Goal: Task Accomplishment & Management: Complete application form

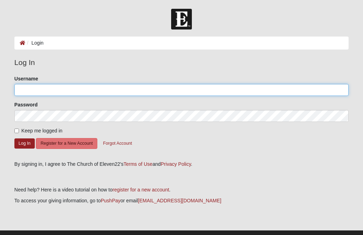
click at [33, 93] on input "Username" at bounding box center [181, 90] width 334 height 12
type input "revivalshowers7@gmail.com"
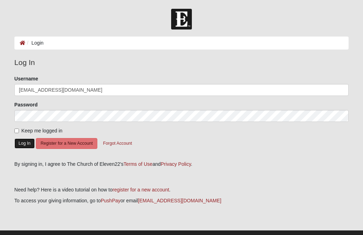
click at [26, 145] on button "Log In" at bounding box center [24, 143] width 20 height 10
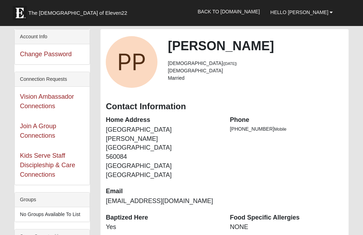
click at [316, 123] on dt "Phone" at bounding box center [287, 120] width 114 height 9
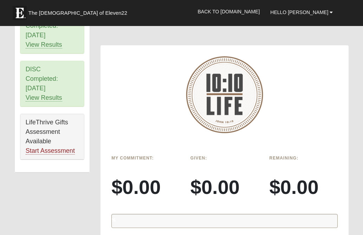
scroll to position [506, 0]
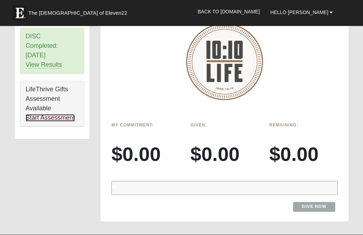
click at [63, 118] on link "Start Assessment" at bounding box center [50, 117] width 49 height 7
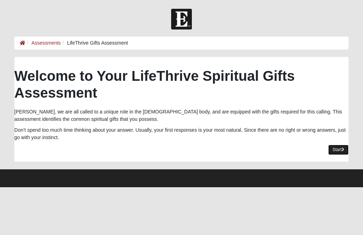
click at [336, 149] on link "Start" at bounding box center [338, 150] width 20 height 10
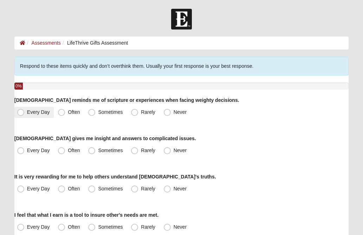
click at [27, 114] on span "Every Day" at bounding box center [38, 112] width 23 height 6
click at [21, 114] on input "Every Day" at bounding box center [22, 112] width 5 height 5
radio input "true"
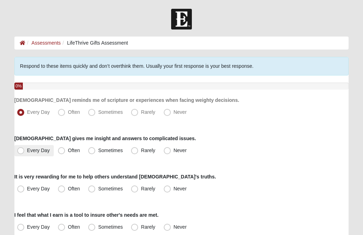
click at [27, 150] on span "Every Day" at bounding box center [38, 151] width 23 height 6
click at [21, 150] on input "Every Day" at bounding box center [22, 150] width 5 height 5
radio input "true"
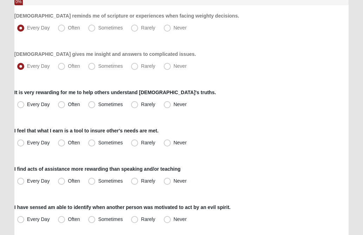
scroll to position [98, 0]
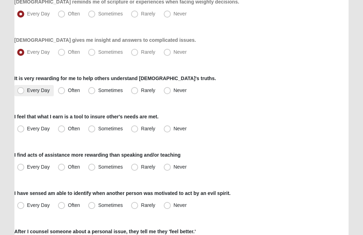
click at [27, 91] on span "Every Day" at bounding box center [38, 90] width 23 height 6
click at [22, 91] on input "Every Day" at bounding box center [22, 90] width 5 height 5
radio input "true"
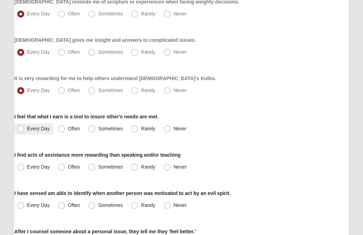
click at [27, 129] on span "Every Day" at bounding box center [38, 129] width 23 height 6
click at [21, 129] on input "Every Day" at bounding box center [22, 129] width 5 height 5
radio input "true"
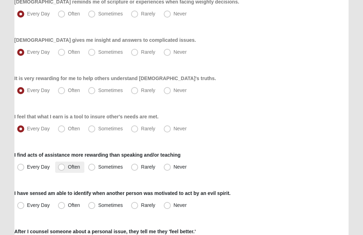
click at [68, 167] on span "Often" at bounding box center [74, 167] width 12 height 6
click at [61, 167] on input "Often" at bounding box center [63, 167] width 5 height 5
radio input "true"
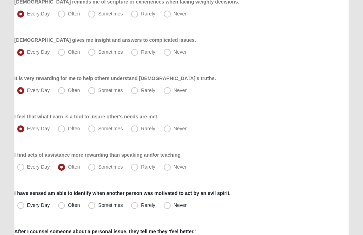
click at [276, 131] on div "Every Day Often Sometimes Rarely Never" at bounding box center [181, 128] width 334 height 11
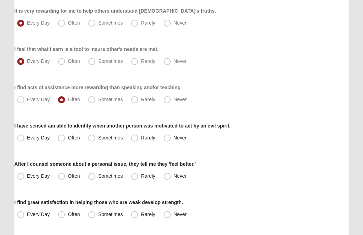
scroll to position [169, 0]
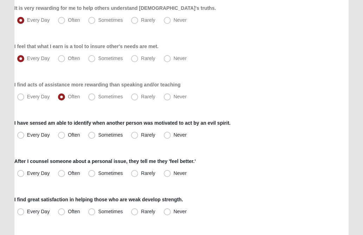
click at [234, 103] on div "Respond to these items quickly and don’t overthink them. Usually your first res…" at bounding box center [181, 225] width 334 height 674
click at [68, 134] on span "Often" at bounding box center [74, 135] width 12 height 6
click at [64, 134] on input "Often" at bounding box center [63, 135] width 5 height 5
radio input "true"
click at [311, 130] on div "Every Day Often Sometimes Rarely Never" at bounding box center [181, 135] width 334 height 11
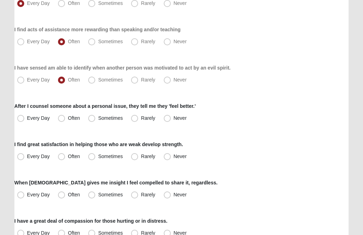
scroll to position [225, 0]
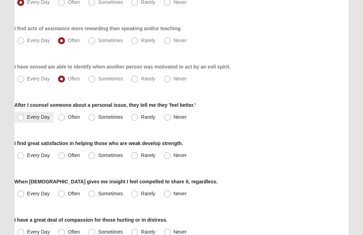
click at [27, 118] on span "Every Day" at bounding box center [38, 117] width 23 height 6
click at [21, 118] on input "Every Day" at bounding box center [22, 117] width 5 height 5
radio input "true"
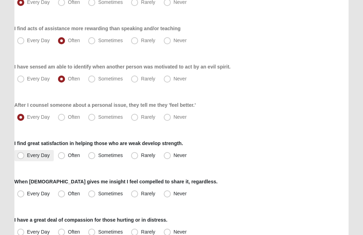
click at [27, 156] on span "Every Day" at bounding box center [38, 156] width 23 height 6
click at [21, 156] on input "Every Day" at bounding box center [22, 155] width 5 height 5
radio input "true"
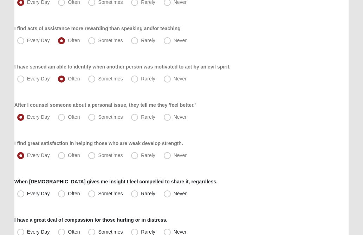
click at [292, 125] on div "Respond to these items quickly and don’t overthink them. Usually your first res…" at bounding box center [181, 169] width 334 height 674
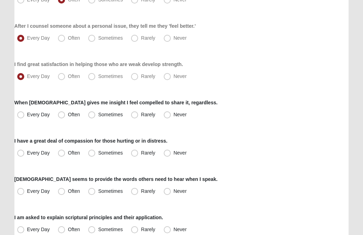
scroll to position [309, 0]
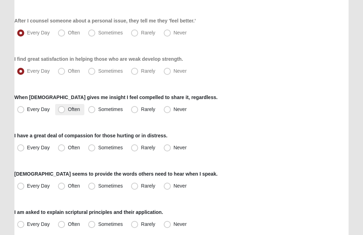
click at [68, 109] on span "Often" at bounding box center [74, 109] width 12 height 6
click at [61, 109] on input "Often" at bounding box center [63, 109] width 5 height 5
radio input "true"
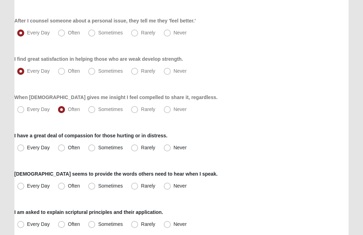
click at [252, 114] on div "Every Day Often Sometimes Rarely Never" at bounding box center [181, 109] width 334 height 11
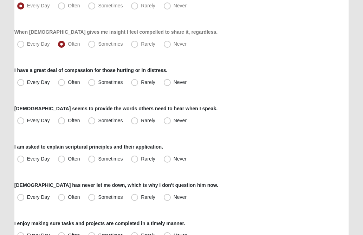
scroll to position [380, 0]
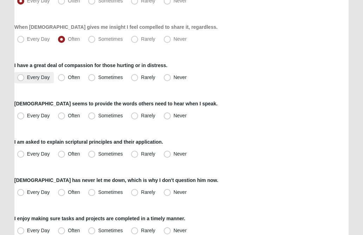
click at [27, 79] on span "Every Day" at bounding box center [38, 77] width 23 height 6
click at [22, 79] on input "Every Day" at bounding box center [22, 77] width 5 height 5
radio input "true"
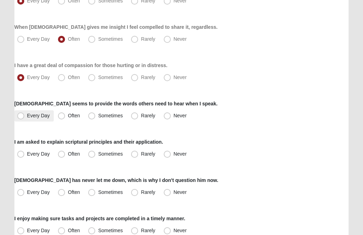
click at [27, 117] on span "Every Day" at bounding box center [38, 116] width 23 height 6
click at [21, 117] on input "Every Day" at bounding box center [22, 116] width 5 height 5
radio input "true"
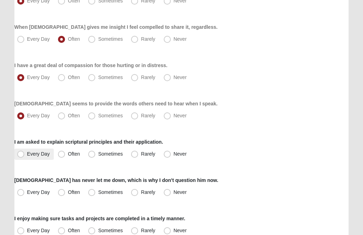
click at [27, 156] on span "Every Day" at bounding box center [38, 154] width 23 height 6
click at [21, 156] on input "Every Day" at bounding box center [22, 154] width 5 height 5
radio input "true"
click at [275, 143] on div "I am asked to explain scriptural principles and their application. Every Day Of…" at bounding box center [181, 148] width 334 height 21
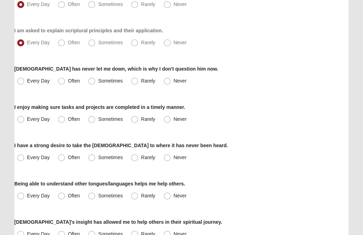
scroll to position [492, 0]
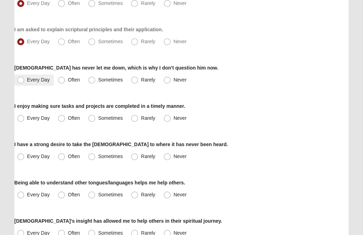
click at [27, 81] on span "Every Day" at bounding box center [38, 80] width 23 height 6
click at [20, 81] on input "Every Day" at bounding box center [22, 80] width 5 height 5
radio input "true"
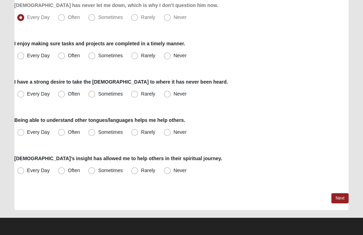
scroll to position [555, 0]
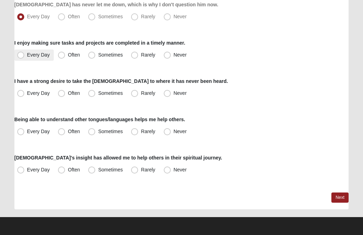
click at [27, 56] on span "Every Day" at bounding box center [38, 55] width 23 height 6
click at [22, 56] on input "Every Day" at bounding box center [22, 55] width 5 height 5
radio input "true"
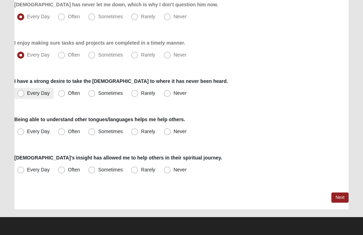
click at [27, 94] on span "Every Day" at bounding box center [38, 93] width 23 height 6
click at [22, 94] on input "Every Day" at bounding box center [22, 93] width 5 height 5
radio input "true"
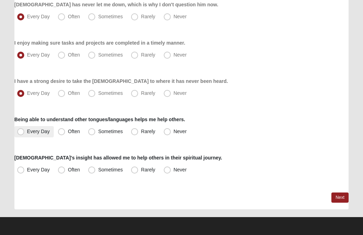
click at [27, 132] on span "Every Day" at bounding box center [38, 132] width 23 height 6
click at [20, 132] on input "Every Day" at bounding box center [22, 131] width 5 height 5
radio input "true"
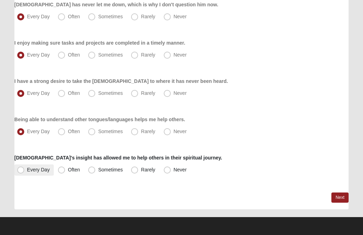
click at [27, 171] on span "Every Day" at bounding box center [38, 170] width 23 height 6
click at [20, 171] on input "Every Day" at bounding box center [22, 170] width 5 height 5
radio input "true"
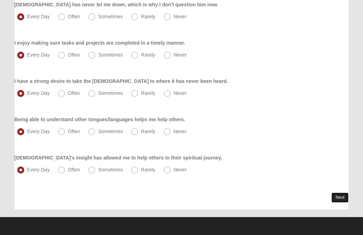
click at [335, 196] on link "Next" at bounding box center [339, 198] width 17 height 10
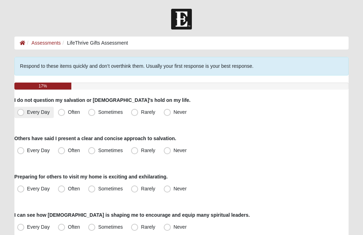
click at [27, 112] on span "Every Day" at bounding box center [38, 112] width 23 height 6
click at [21, 112] on input "Every Day" at bounding box center [22, 112] width 5 height 5
radio input "true"
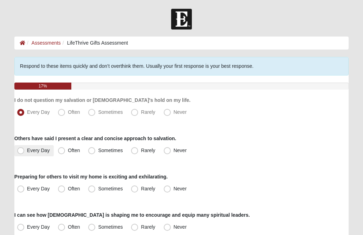
click at [27, 153] on span "Every Day" at bounding box center [38, 151] width 23 height 6
click at [22, 153] on input "Every Day" at bounding box center [22, 150] width 5 height 5
radio input "true"
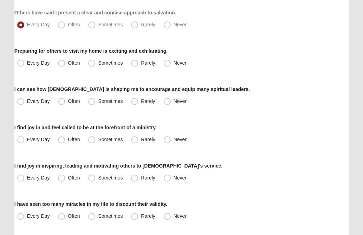
scroll to position [127, 0]
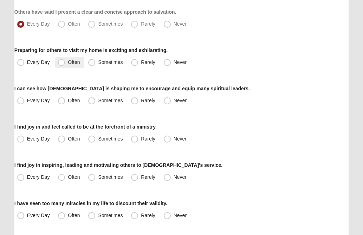
click at [68, 63] on span "Often" at bounding box center [74, 62] width 12 height 6
click at [62, 63] on input "Often" at bounding box center [63, 62] width 5 height 5
radio input "true"
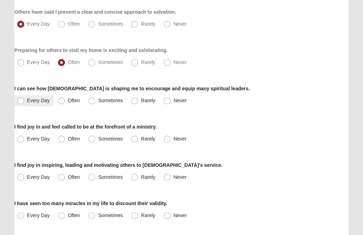
click at [27, 101] on span "Every Day" at bounding box center [38, 101] width 23 height 6
click at [22, 101] on input "Every Day" at bounding box center [22, 100] width 5 height 5
radio input "true"
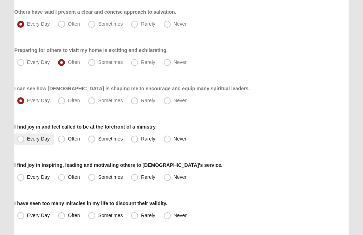
click at [27, 140] on span "Every Day" at bounding box center [38, 139] width 23 height 6
click at [20, 140] on input "Every Day" at bounding box center [22, 139] width 5 height 5
radio input "true"
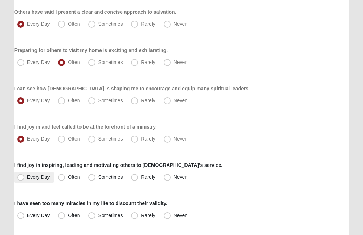
click at [27, 177] on span "Every Day" at bounding box center [38, 177] width 23 height 6
click at [21, 177] on input "Every Day" at bounding box center [22, 177] width 5 height 5
radio input "true"
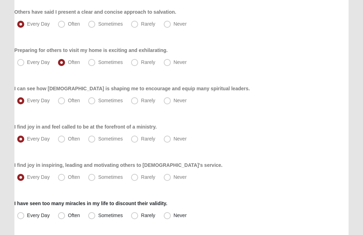
click at [291, 169] on div "I find joy in inspiring, leading and motivating others to God's service. Every …" at bounding box center [181, 172] width 334 height 21
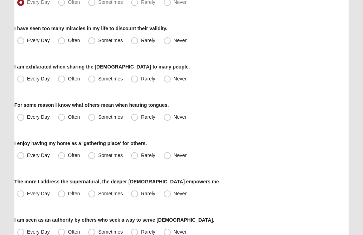
scroll to position [309, 0]
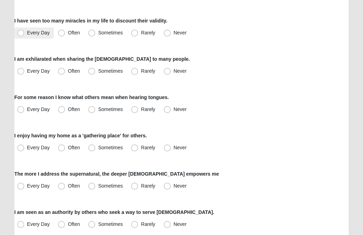
click at [27, 33] on span "Every Day" at bounding box center [38, 33] width 23 height 6
click at [21, 33] on input "Every Day" at bounding box center [22, 33] width 5 height 5
radio input "true"
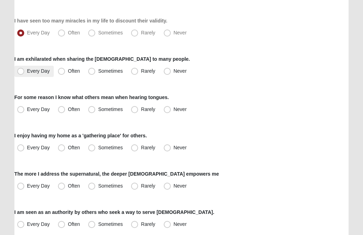
click at [27, 71] on span "Every Day" at bounding box center [38, 71] width 23 height 6
click at [21, 71] on input "Every Day" at bounding box center [22, 71] width 5 height 5
radio input "true"
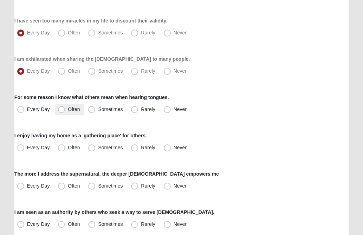
click at [68, 108] on span "Often" at bounding box center [74, 109] width 12 height 6
click at [61, 108] on input "Often" at bounding box center [63, 109] width 5 height 5
radio input "true"
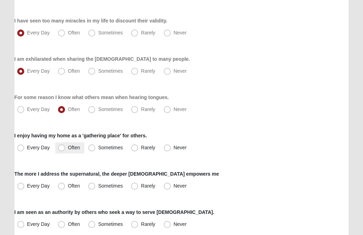
click at [68, 148] on span "Often" at bounding box center [74, 148] width 12 height 6
click at [63, 148] on input "Often" at bounding box center [63, 147] width 5 height 5
radio input "true"
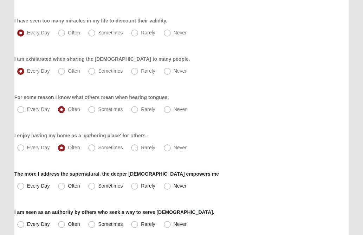
click at [236, 135] on div "I enjoy having my home as a 'gathering place' for others. Every Day Often Somet…" at bounding box center [181, 142] width 334 height 21
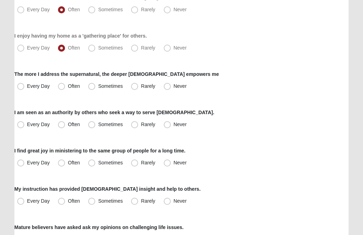
scroll to position [422, 0]
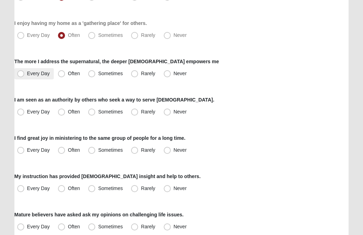
click at [27, 74] on span "Every Day" at bounding box center [38, 74] width 23 height 6
click at [21, 74] on input "Every Day" at bounding box center [22, 73] width 5 height 5
radio input "true"
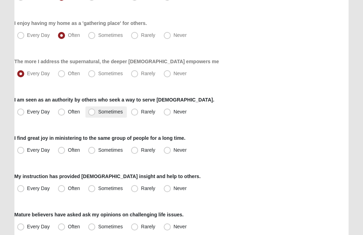
click at [98, 113] on span "Sometimes" at bounding box center [110, 112] width 25 height 6
click at [91, 113] on input "Sometimes" at bounding box center [93, 112] width 5 height 5
radio input "true"
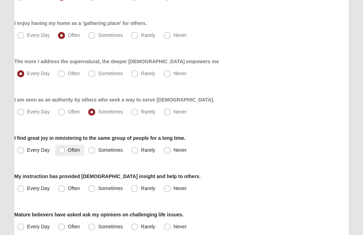
click at [68, 152] on span "Often" at bounding box center [74, 150] width 12 height 6
click at [62, 152] on input "Often" at bounding box center [63, 150] width 5 height 5
radio input "true"
click at [241, 154] on div "Every Day Often Sometimes Rarely Never" at bounding box center [181, 150] width 334 height 11
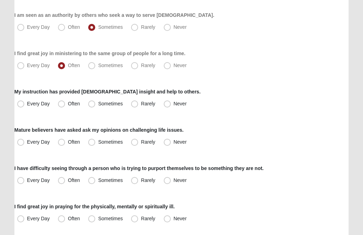
scroll to position [520, 0]
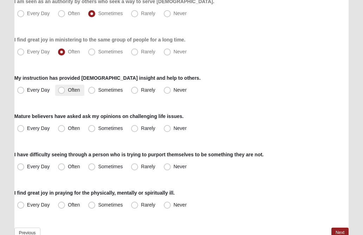
click at [68, 91] on span "Often" at bounding box center [74, 90] width 12 height 6
click at [62, 91] on input "Often" at bounding box center [63, 90] width 5 height 5
radio input "true"
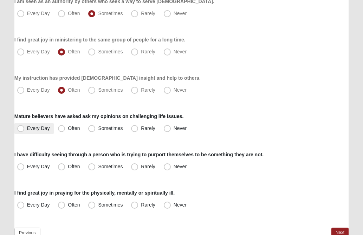
click at [27, 130] on span "Every Day" at bounding box center [38, 128] width 23 height 6
click at [23, 130] on input "Every Day" at bounding box center [22, 128] width 5 height 5
radio input "true"
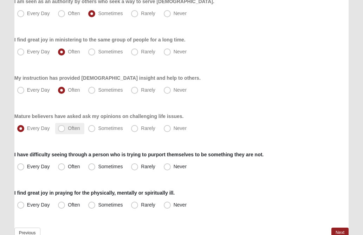
click at [68, 128] on span "Often" at bounding box center [74, 128] width 12 height 6
click at [61, 128] on input "Often" at bounding box center [63, 128] width 5 height 5
radio input "true"
click at [98, 167] on span "Sometimes" at bounding box center [110, 167] width 25 height 6
click at [92, 167] on input "Sometimes" at bounding box center [93, 166] width 5 height 5
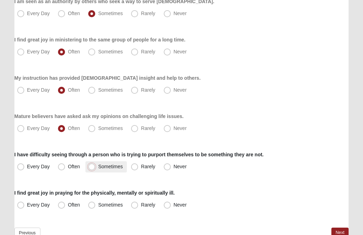
radio input "true"
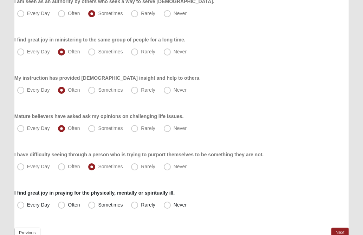
click at [238, 127] on div "Every Day Often Sometimes Rarely Never" at bounding box center [181, 128] width 334 height 11
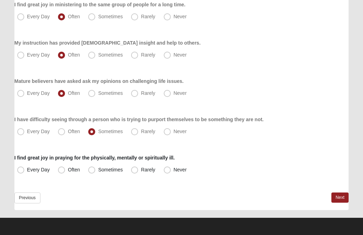
scroll to position [556, 0]
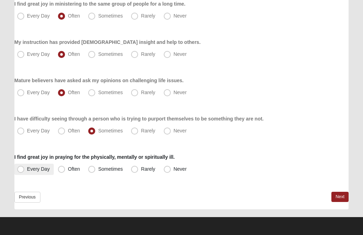
click at [27, 169] on span "Every Day" at bounding box center [38, 169] width 23 height 6
click at [22, 169] on input "Every Day" at bounding box center [22, 169] width 5 height 5
radio input "true"
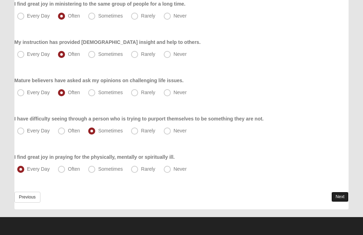
click at [340, 195] on link "Next" at bounding box center [339, 197] width 17 height 10
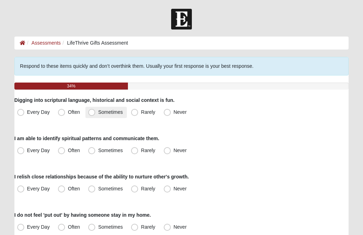
click at [98, 112] on span "Sometimes" at bounding box center [110, 112] width 25 height 6
click at [92, 112] on input "Sometimes" at bounding box center [93, 112] width 5 height 5
radio input "true"
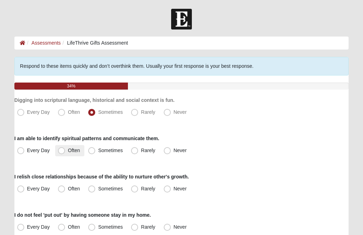
click at [68, 151] on span "Often" at bounding box center [74, 151] width 12 height 6
click at [61, 151] on input "Often" at bounding box center [63, 150] width 5 height 5
radio input "true"
click at [220, 144] on div "I am able to identify spiritual patterns and communicate them. Every Day Often …" at bounding box center [181, 145] width 334 height 21
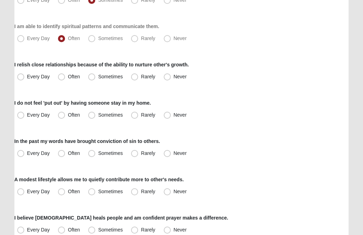
scroll to position [112, 0]
click at [27, 78] on span "Every Day" at bounding box center [38, 76] width 23 height 6
click at [21, 78] on input "Every Day" at bounding box center [22, 76] width 5 height 5
radio input "true"
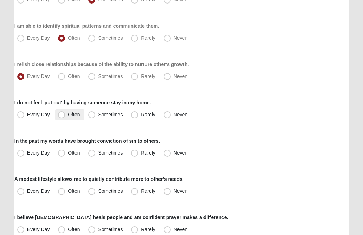
click at [68, 113] on span "Often" at bounding box center [74, 115] width 12 height 6
click at [61, 113] on input "Often" at bounding box center [63, 114] width 5 height 5
radio input "true"
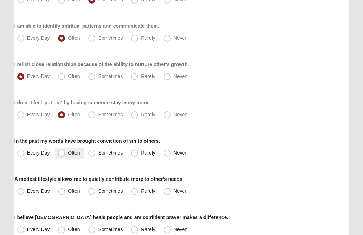
click at [68, 154] on span "Often" at bounding box center [74, 153] width 12 height 6
click at [63, 154] on input "Often" at bounding box center [63, 153] width 5 height 5
radio input "true"
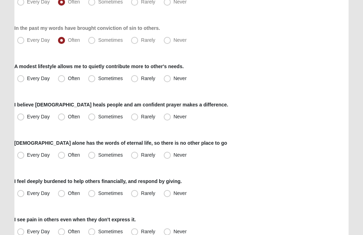
scroll to position [253, 0]
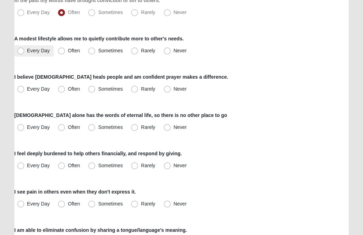
click at [27, 52] on span "Every Day" at bounding box center [38, 51] width 23 height 6
click at [20, 52] on input "Every Day" at bounding box center [22, 50] width 5 height 5
radio input "true"
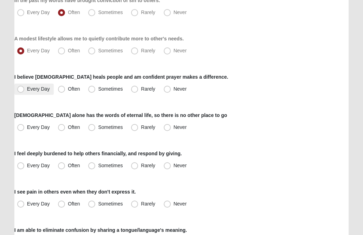
click at [27, 89] on span "Every Day" at bounding box center [38, 89] width 23 height 6
click at [21, 89] on input "Every Day" at bounding box center [22, 89] width 5 height 5
radio input "true"
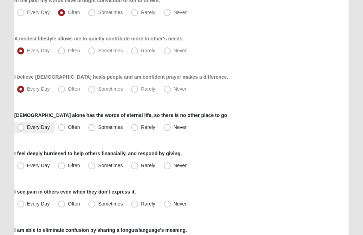
click at [27, 128] on span "Every Day" at bounding box center [38, 127] width 23 height 6
click at [22, 128] on input "Every Day" at bounding box center [22, 127] width 5 height 5
radio input "true"
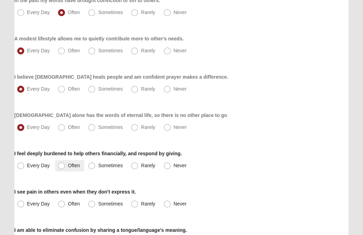
click at [68, 166] on span "Often" at bounding box center [74, 166] width 12 height 6
click at [61, 166] on input "Often" at bounding box center [63, 165] width 5 height 5
radio input "true"
click at [232, 155] on div "I feel deeply burdened to help others financially, and respond by giving. Every…" at bounding box center [181, 160] width 334 height 21
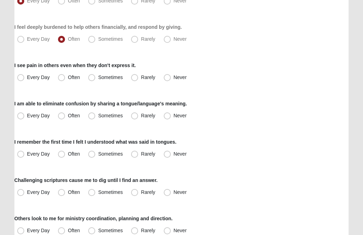
scroll to position [394, 0]
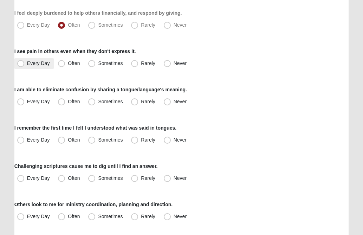
click at [27, 64] on span "Every Day" at bounding box center [38, 63] width 23 height 6
click at [23, 64] on input "Every Day" at bounding box center [22, 63] width 5 height 5
radio input "true"
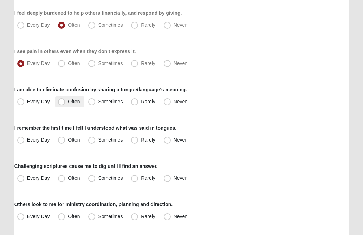
click at [68, 102] on span "Often" at bounding box center [74, 102] width 12 height 6
click at [63, 102] on input "Often" at bounding box center [63, 101] width 5 height 5
radio input "true"
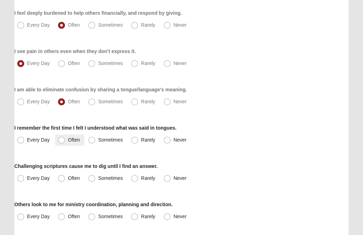
click at [68, 140] on span "Often" at bounding box center [74, 140] width 12 height 6
click at [63, 140] on input "Often" at bounding box center [63, 140] width 5 height 5
radio input "true"
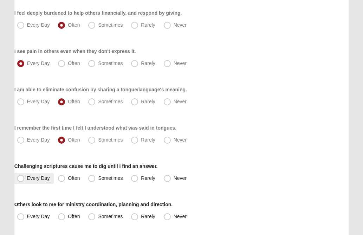
click at [27, 177] on span "Every Day" at bounding box center [38, 178] width 23 height 6
click at [21, 177] on input "Every Day" at bounding box center [22, 178] width 5 height 5
radio input "true"
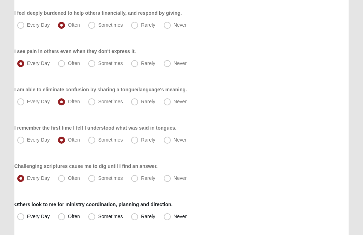
click at [241, 136] on div "Every Day Often Sometimes Rarely Never" at bounding box center [181, 140] width 334 height 11
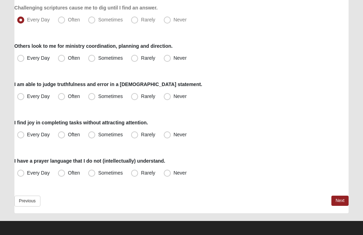
scroll to position [556, 0]
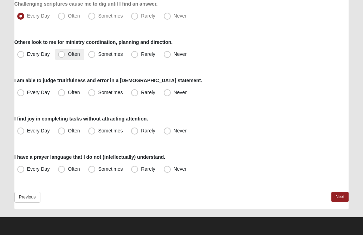
click at [68, 54] on span "Often" at bounding box center [74, 54] width 12 height 6
click at [62, 54] on input "Often" at bounding box center [63, 54] width 5 height 5
radio input "true"
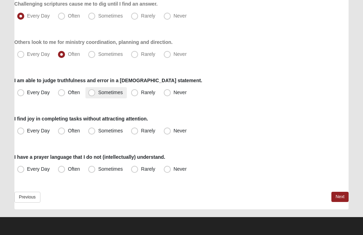
click at [98, 92] on span "Sometimes" at bounding box center [110, 93] width 25 height 6
click at [91, 92] on input "Sometimes" at bounding box center [93, 92] width 5 height 5
radio input "true"
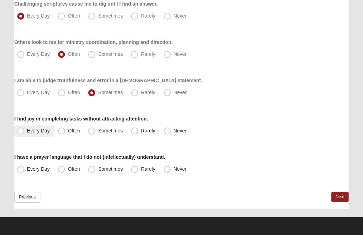
click at [27, 131] on span "Every Day" at bounding box center [38, 131] width 23 height 6
click at [20, 131] on input "Every Day" at bounding box center [22, 131] width 5 height 5
radio input "true"
click at [238, 118] on div "I find joy in completing tasks without attracting attention. Every Day Often So…" at bounding box center [181, 125] width 334 height 21
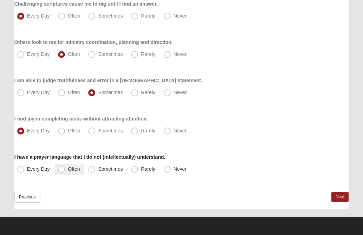
click at [68, 170] on span "Often" at bounding box center [74, 169] width 12 height 6
click at [61, 170] on input "Often" at bounding box center [63, 169] width 5 height 5
radio input "true"
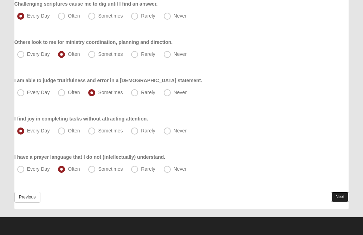
click at [340, 198] on link "Next" at bounding box center [339, 197] width 17 height 10
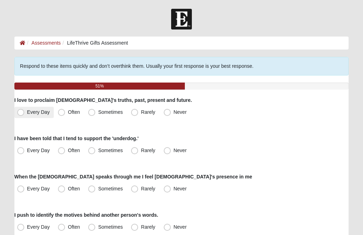
click at [27, 112] on span "Every Day" at bounding box center [38, 112] width 23 height 6
click at [21, 112] on input "Every Day" at bounding box center [22, 112] width 5 height 5
radio input "true"
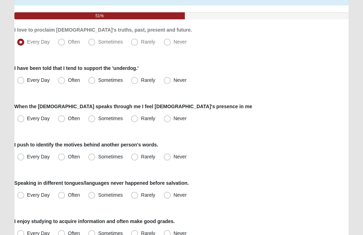
scroll to position [84, 0]
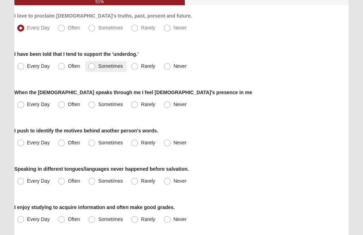
click at [98, 68] on span "Sometimes" at bounding box center [110, 66] width 25 height 6
click at [91, 68] on input "Sometimes" at bounding box center [93, 66] width 5 height 5
radio input "true"
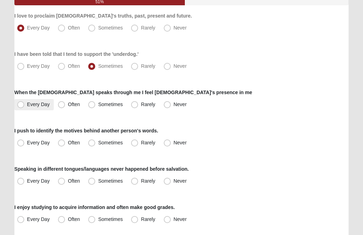
click at [27, 104] on span "Every Day" at bounding box center [38, 105] width 23 height 6
click at [22, 104] on input "Every Day" at bounding box center [22, 104] width 5 height 5
radio input "true"
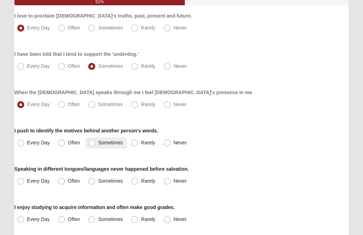
click at [98, 143] on span "Sometimes" at bounding box center [110, 143] width 25 height 6
click at [93, 143] on input "Sometimes" at bounding box center [93, 143] width 5 height 5
radio input "true"
click at [246, 131] on div "I push to identify the motives behind another person's words. Every Day Often S…" at bounding box center [181, 137] width 334 height 21
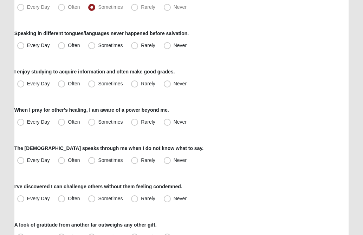
scroll to position [225, 0]
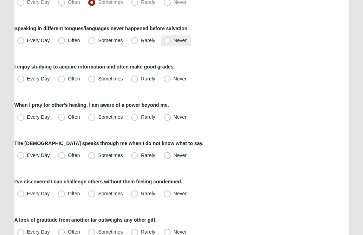
click at [174, 41] on span "Never" at bounding box center [180, 41] width 13 height 6
click at [167, 41] on input "Never" at bounding box center [169, 40] width 5 height 5
radio input "true"
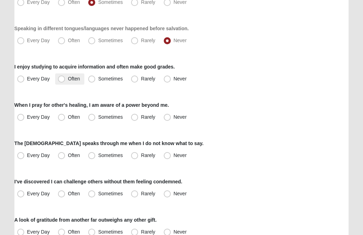
click at [68, 78] on span "Often" at bounding box center [74, 79] width 12 height 6
click at [64, 78] on input "Often" at bounding box center [63, 79] width 5 height 5
radio input "true"
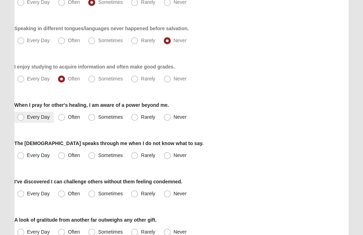
click at [27, 117] on span "Every Day" at bounding box center [38, 117] width 23 height 6
click at [22, 117] on input "Every Day" at bounding box center [22, 117] width 5 height 5
radio input "true"
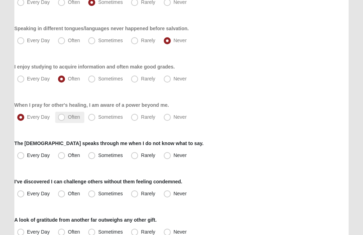
click at [68, 116] on span "Often" at bounding box center [74, 117] width 12 height 6
click at [61, 116] on input "Often" at bounding box center [63, 117] width 5 height 5
radio input "true"
click at [221, 98] on div "Respond to these items quickly and don’t overthink them. Usually your first res…" at bounding box center [181, 186] width 334 height 708
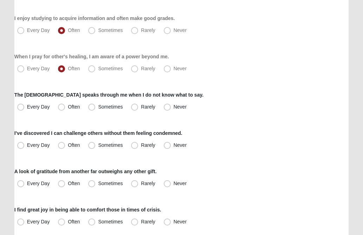
scroll to position [281, 0]
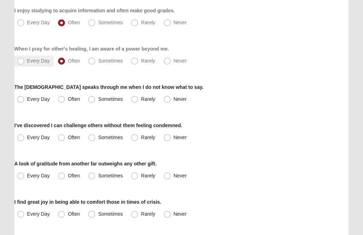
click at [27, 62] on span "Every Day" at bounding box center [38, 61] width 23 height 6
click at [21, 62] on input "Every Day" at bounding box center [22, 61] width 5 height 5
radio input "true"
click at [27, 101] on span "Every Day" at bounding box center [38, 99] width 23 height 6
click at [20, 101] on input "Every Day" at bounding box center [22, 99] width 5 height 5
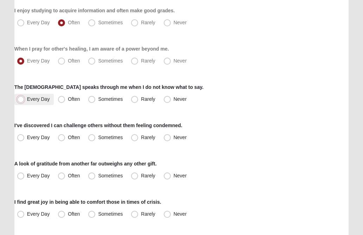
radio input "true"
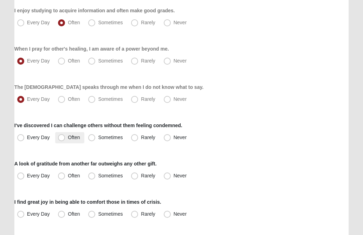
click at [68, 139] on span "Often" at bounding box center [74, 138] width 12 height 6
click at [63, 139] on input "Often" at bounding box center [63, 137] width 5 height 5
radio input "true"
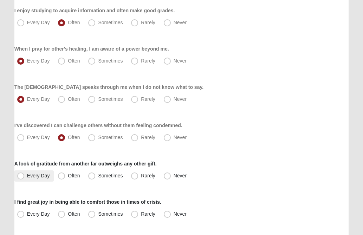
click at [27, 174] on span "Every Day" at bounding box center [38, 176] width 23 height 6
click at [23, 174] on input "Every Day" at bounding box center [22, 176] width 5 height 5
radio input "true"
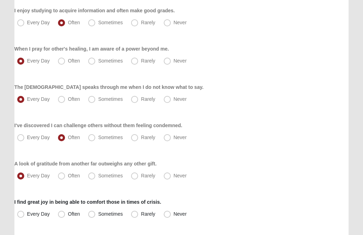
click at [257, 133] on div "Every Day Often Sometimes Rarely Never" at bounding box center [181, 137] width 334 height 11
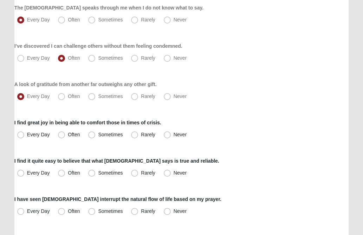
scroll to position [380, 0]
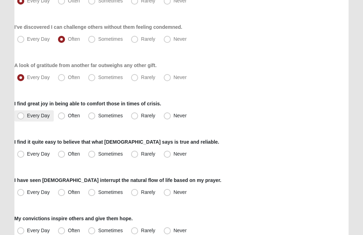
click at [27, 115] on span "Every Day" at bounding box center [38, 116] width 23 height 6
click at [21, 115] on input "Every Day" at bounding box center [22, 116] width 5 height 5
radio input "true"
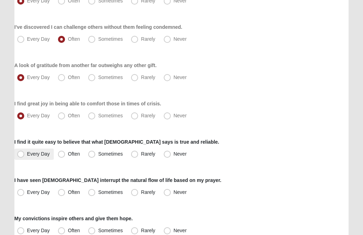
click at [27, 155] on span "Every Day" at bounding box center [38, 154] width 23 height 6
click at [21, 155] on input "Every Day" at bounding box center [22, 154] width 5 height 5
radio input "true"
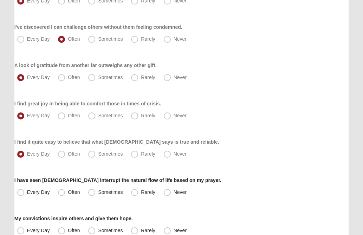
click at [262, 129] on div "Respond to these items quickly and don’t overthink them. Usually your first res…" at bounding box center [181, 31] width 334 height 708
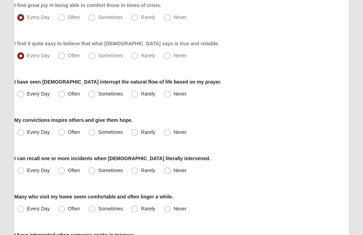
scroll to position [492, 0]
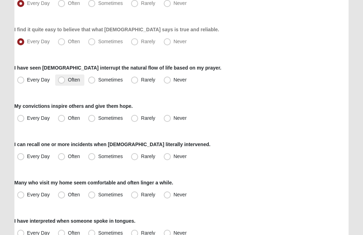
click at [68, 81] on span "Often" at bounding box center [74, 80] width 12 height 6
click at [61, 81] on input "Often" at bounding box center [63, 80] width 5 height 5
radio input "true"
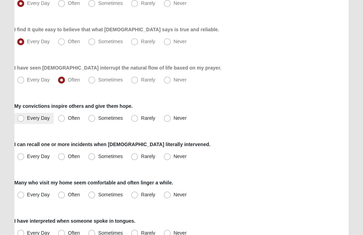
click at [27, 119] on span "Every Day" at bounding box center [38, 118] width 23 height 6
click at [21, 119] on input "Every Day" at bounding box center [22, 118] width 5 height 5
radio input "true"
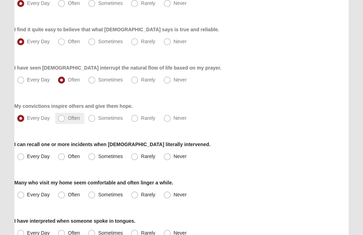
click at [68, 118] on span "Often" at bounding box center [74, 118] width 12 height 6
click at [62, 118] on input "Often" at bounding box center [63, 118] width 5 height 5
radio input "true"
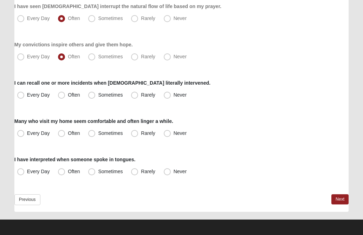
scroll to position [556, 0]
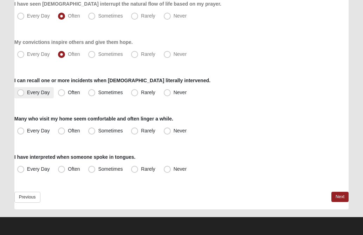
click at [27, 94] on span "Every Day" at bounding box center [38, 93] width 23 height 6
click at [21, 94] on input "Every Day" at bounding box center [22, 92] width 5 height 5
radio input "true"
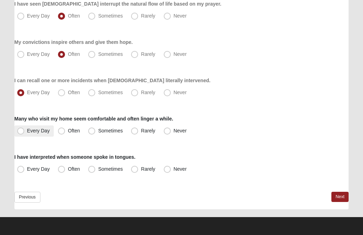
click at [27, 131] on span "Every Day" at bounding box center [38, 131] width 23 height 6
click at [20, 131] on input "Every Day" at bounding box center [22, 131] width 5 height 5
radio input "true"
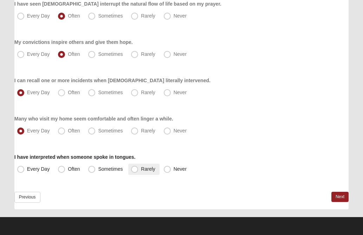
click at [141, 169] on span "Rarely" at bounding box center [148, 169] width 14 height 6
click at [134, 169] on input "Rarely" at bounding box center [136, 169] width 5 height 5
radio input "true"
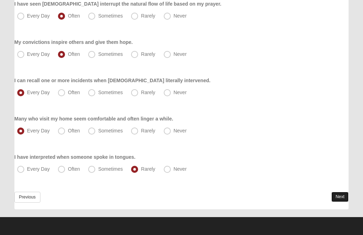
click at [338, 196] on link "Next" at bounding box center [339, 197] width 17 height 10
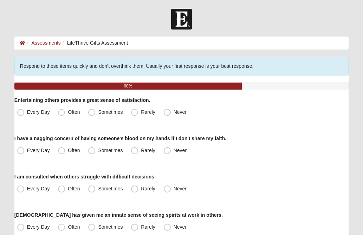
click at [326, 154] on div "Every Day Often Sometimes Rarely Never" at bounding box center [181, 150] width 334 height 11
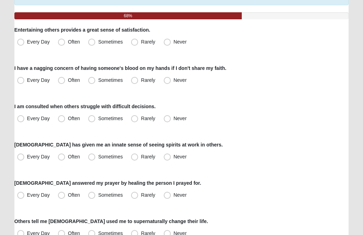
scroll to position [84, 0]
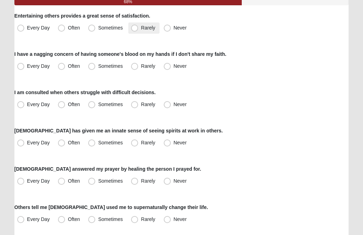
click at [141, 27] on span "Rarely" at bounding box center [148, 28] width 14 height 6
click at [136, 27] on input "Rarely" at bounding box center [136, 28] width 5 height 5
radio input "true"
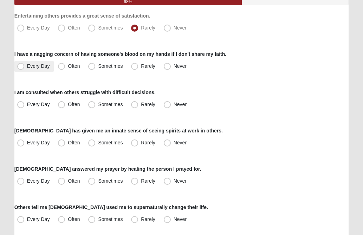
click at [27, 68] on span "Every Day" at bounding box center [38, 66] width 23 height 6
click at [21, 68] on input "Every Day" at bounding box center [22, 66] width 5 height 5
radio input "true"
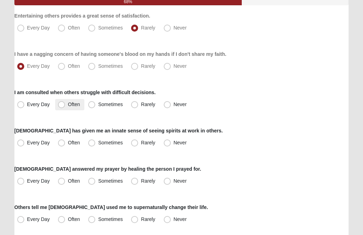
click at [68, 104] on span "Often" at bounding box center [74, 105] width 12 height 6
click at [61, 104] on input "Often" at bounding box center [63, 104] width 5 height 5
radio input "true"
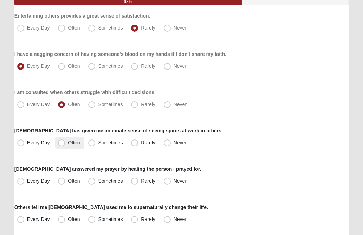
click at [68, 143] on span "Often" at bounding box center [74, 143] width 12 height 6
click at [61, 143] on input "Often" at bounding box center [63, 143] width 5 height 5
radio input "true"
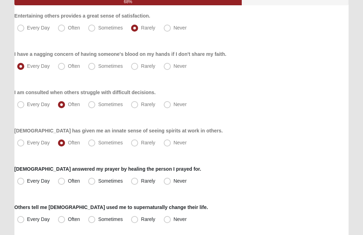
click at [240, 144] on div "Every Day Often Sometimes Rarely Never" at bounding box center [181, 142] width 334 height 11
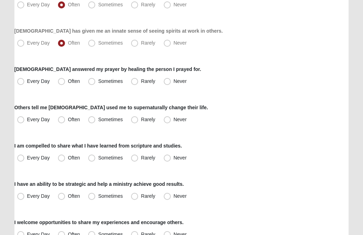
scroll to position [197, 0]
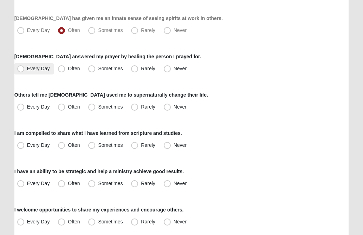
click at [27, 68] on span "Every Day" at bounding box center [38, 69] width 23 height 6
click at [22, 68] on input "Every Day" at bounding box center [22, 68] width 5 height 5
radio input "true"
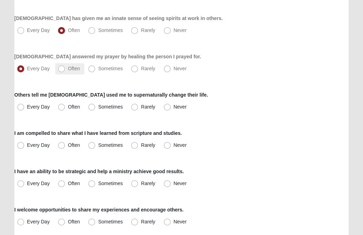
click at [68, 67] on span "Often" at bounding box center [74, 69] width 12 height 6
click at [61, 67] on input "Often" at bounding box center [63, 68] width 5 height 5
radio input "true"
click at [68, 106] on span "Often" at bounding box center [74, 107] width 12 height 6
click at [61, 106] on input "Often" at bounding box center [63, 107] width 5 height 5
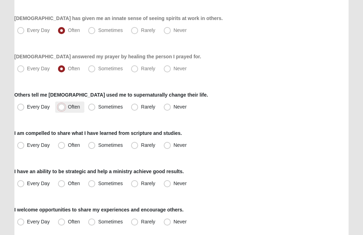
radio input "true"
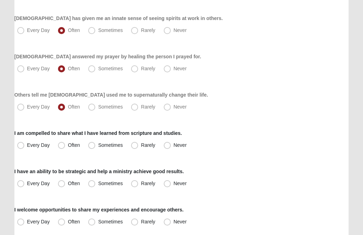
click at [212, 116] on div "Respond to these items quickly and don’t overthink them. Usually your first res…" at bounding box center [181, 214] width 334 height 708
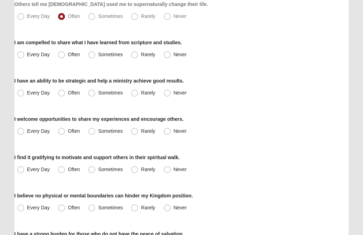
scroll to position [295, 0]
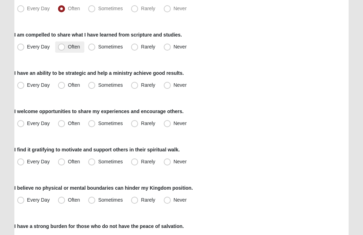
click at [68, 46] on span "Often" at bounding box center [74, 47] width 12 height 6
click at [62, 46] on input "Often" at bounding box center [63, 47] width 5 height 5
radio input "true"
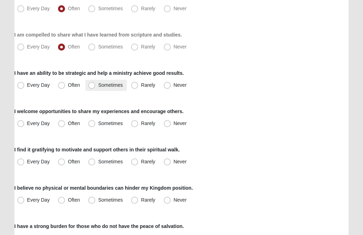
click at [98, 85] on span "Sometimes" at bounding box center [110, 85] width 25 height 6
click at [92, 85] on input "Sometimes" at bounding box center [93, 85] width 5 height 5
radio input "true"
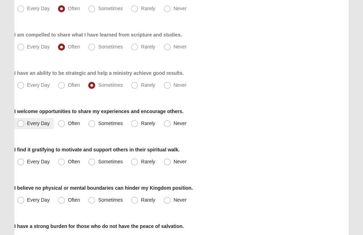
click at [27, 124] on span "Every Day" at bounding box center [38, 124] width 23 height 6
click at [20, 124] on input "Every Day" at bounding box center [22, 123] width 5 height 5
radio input "true"
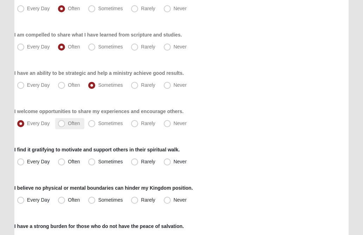
click at [68, 125] on span "Often" at bounding box center [74, 124] width 12 height 6
click at [61, 125] on input "Often" at bounding box center [63, 123] width 5 height 5
radio input "true"
click at [265, 133] on div "Respond to these items quickly and don’t overthink them. Usually your first res…" at bounding box center [181, 116] width 334 height 708
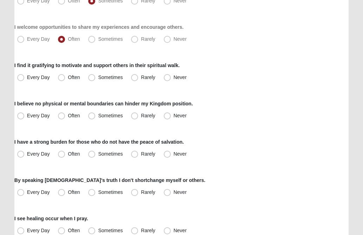
scroll to position [394, 0]
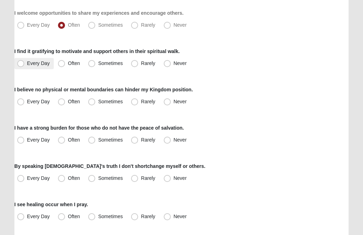
click at [27, 62] on span "Every Day" at bounding box center [38, 63] width 23 height 6
click at [23, 62] on input "Every Day" at bounding box center [22, 63] width 5 height 5
radio input "true"
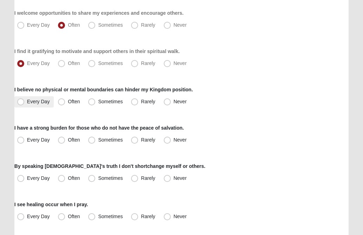
click at [27, 101] on span "Every Day" at bounding box center [38, 102] width 23 height 6
click at [20, 101] on input "Every Day" at bounding box center [22, 101] width 5 height 5
radio input "true"
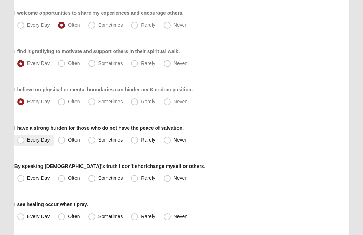
click at [27, 141] on span "Every Day" at bounding box center [38, 140] width 23 height 6
click at [21, 141] on input "Every Day" at bounding box center [22, 140] width 5 height 5
radio input "true"
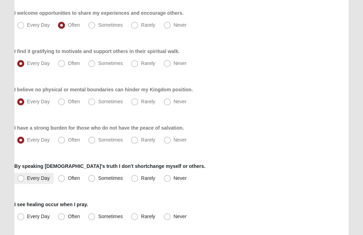
click at [27, 179] on span "Every Day" at bounding box center [38, 178] width 23 height 6
click at [21, 179] on input "Every Day" at bounding box center [22, 178] width 5 height 5
radio input "true"
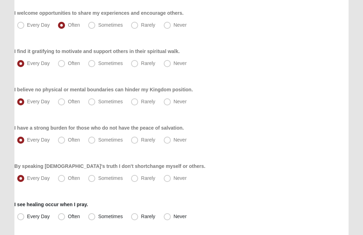
click at [247, 129] on div "I have a strong burden for those who do not have the peace of salvation. Every …" at bounding box center [181, 134] width 334 height 21
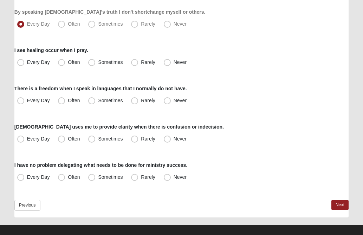
scroll to position [548, 0]
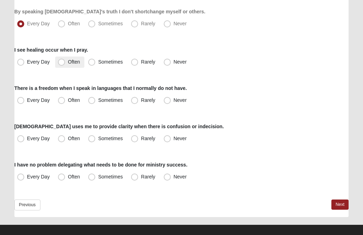
click at [68, 63] on span "Often" at bounding box center [74, 62] width 12 height 6
click at [63, 63] on input "Often" at bounding box center [63, 62] width 5 height 5
radio input "true"
click at [68, 101] on span "Often" at bounding box center [74, 100] width 12 height 6
click at [61, 101] on input "Often" at bounding box center [63, 100] width 5 height 5
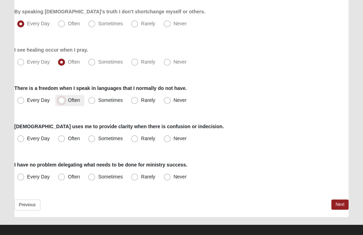
radio input "true"
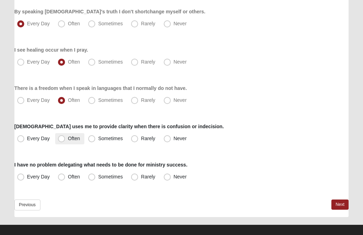
click at [68, 137] on span "Often" at bounding box center [74, 139] width 12 height 6
click at [61, 137] on input "Often" at bounding box center [63, 138] width 5 height 5
radio input "true"
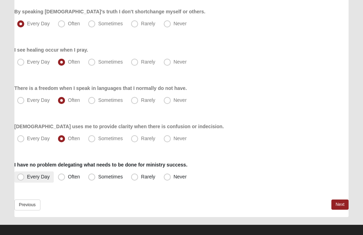
click at [27, 177] on span "Every Day" at bounding box center [38, 177] width 23 height 6
click at [22, 177] on input "Every Day" at bounding box center [22, 177] width 5 height 5
radio input "true"
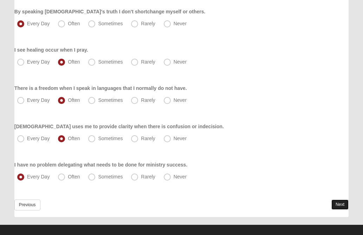
click at [336, 205] on link "Next" at bounding box center [339, 205] width 17 height 10
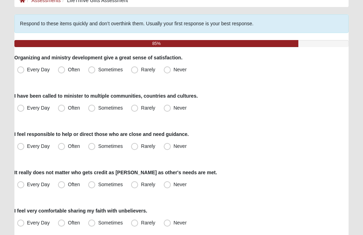
scroll to position [70, 0]
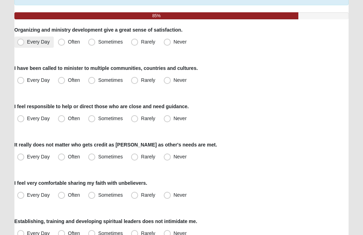
click at [27, 41] on span "Every Day" at bounding box center [38, 42] width 23 height 6
click at [20, 41] on input "Every Day" at bounding box center [22, 42] width 5 height 5
radio input "true"
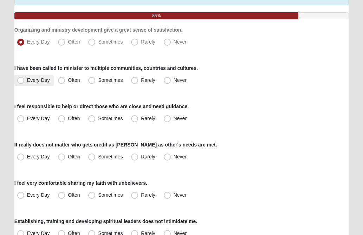
click at [27, 80] on span "Every Day" at bounding box center [38, 80] width 23 height 6
click at [22, 80] on input "Every Day" at bounding box center [22, 80] width 5 height 5
radio input "true"
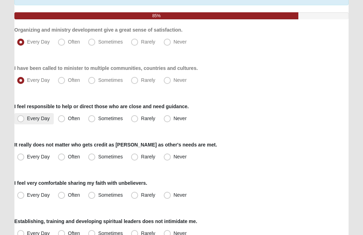
click at [27, 121] on span "Every Day" at bounding box center [38, 119] width 23 height 6
click at [21, 121] on input "Every Day" at bounding box center [22, 118] width 5 height 5
radio input "true"
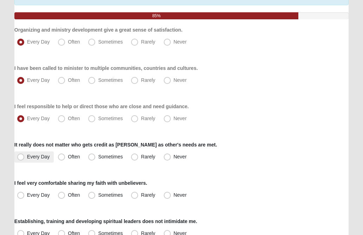
click at [27, 156] on span "Every Day" at bounding box center [38, 157] width 23 height 6
click at [21, 156] on input "Every Day" at bounding box center [22, 157] width 5 height 5
radio input "true"
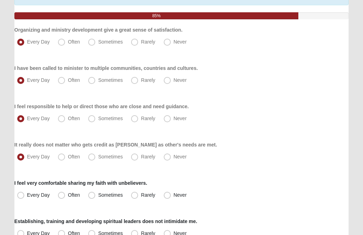
click at [264, 144] on div "It really does not matter who gets credit as long as other's needs are met. Eve…" at bounding box center [181, 151] width 334 height 21
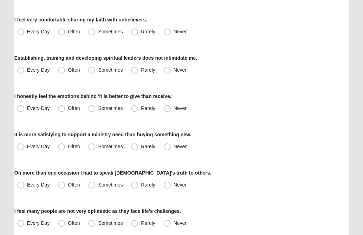
scroll to position [239, 0]
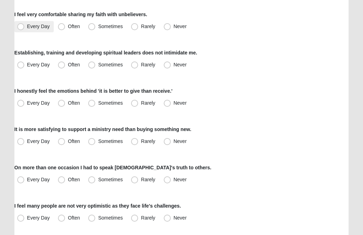
click at [27, 26] on span "Every Day" at bounding box center [38, 27] width 23 height 6
click at [22, 26] on input "Every Day" at bounding box center [22, 26] width 5 height 5
radio input "true"
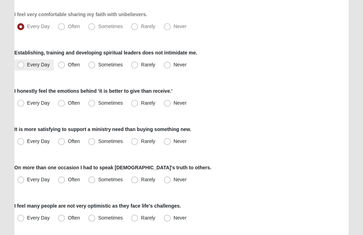
click at [27, 65] on span "Every Day" at bounding box center [38, 65] width 23 height 6
click at [21, 65] on input "Every Day" at bounding box center [22, 65] width 5 height 5
radio input "true"
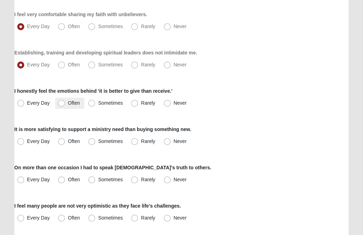
click at [68, 102] on span "Often" at bounding box center [74, 103] width 12 height 6
click at [63, 102] on input "Often" at bounding box center [63, 103] width 5 height 5
radio input "true"
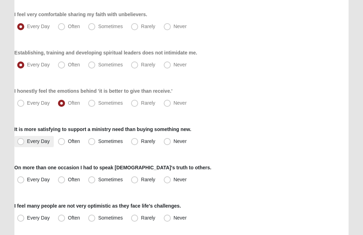
click at [27, 142] on span "Every Day" at bounding box center [38, 141] width 23 height 6
click at [20, 142] on input "Every Day" at bounding box center [22, 141] width 5 height 5
radio input "true"
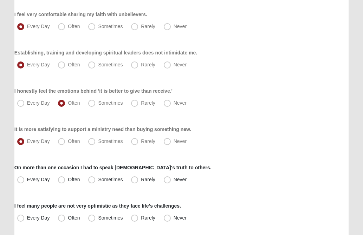
click at [226, 118] on div "Respond to these items quickly and don’t overthink them. Usually your first res…" at bounding box center [181, 134] width 334 height 632
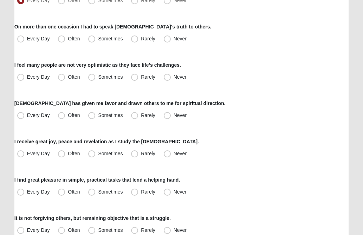
scroll to position [394, 0]
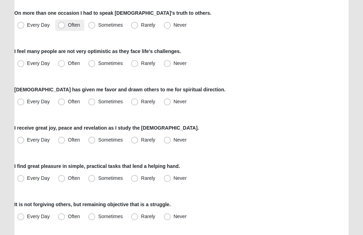
click at [68, 26] on span "Often" at bounding box center [74, 25] width 12 height 6
click at [62, 26] on input "Often" at bounding box center [63, 25] width 5 height 5
radio input "true"
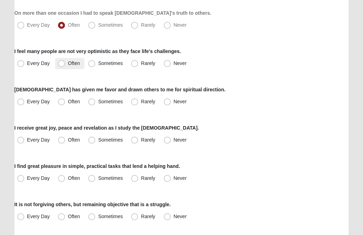
click at [68, 63] on span "Often" at bounding box center [74, 63] width 12 height 6
click at [61, 63] on input "Often" at bounding box center [63, 63] width 5 height 5
radio input "true"
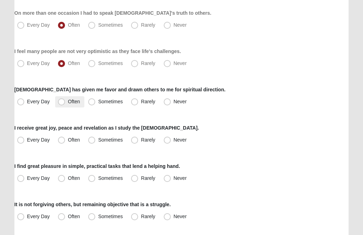
click at [68, 102] on span "Often" at bounding box center [74, 102] width 12 height 6
click at [61, 102] on input "Often" at bounding box center [63, 101] width 5 height 5
radio input "true"
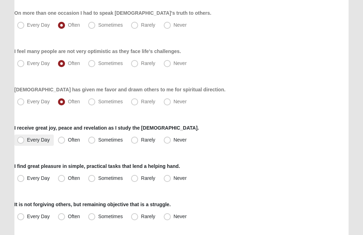
click at [27, 141] on span "Every Day" at bounding box center [38, 140] width 23 height 6
click at [20, 141] on input "Every Day" at bounding box center [22, 140] width 5 height 5
radio input "true"
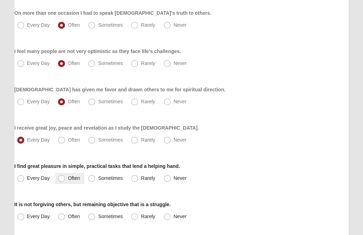
click at [68, 178] on span "Often" at bounding box center [74, 178] width 12 height 6
click at [62, 178] on input "Often" at bounding box center [63, 178] width 5 height 5
radio input "true"
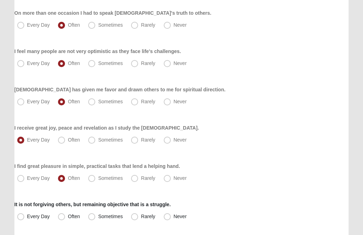
click at [250, 140] on div "Every Day Often Sometimes Rarely Never" at bounding box center [181, 140] width 334 height 11
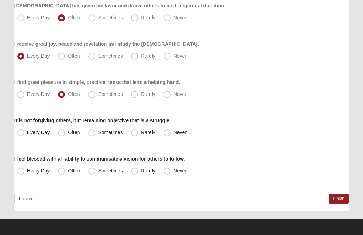
scroll to position [478, 0]
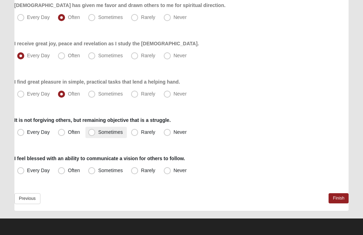
click at [98, 133] on span "Sometimes" at bounding box center [110, 132] width 25 height 6
click at [92, 133] on input "Sometimes" at bounding box center [93, 132] width 5 height 5
radio input "true"
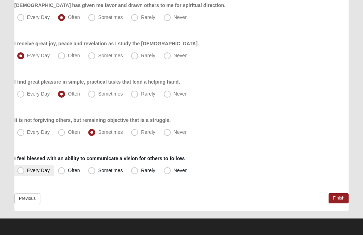
click at [27, 172] on span "Every Day" at bounding box center [38, 171] width 23 height 6
click at [21, 172] on input "Every Day" at bounding box center [22, 170] width 5 height 5
radio input "true"
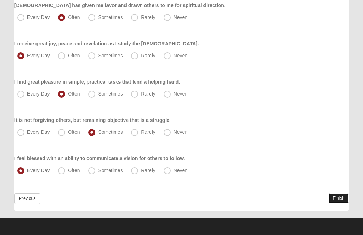
click at [336, 197] on link "Finish" at bounding box center [339, 198] width 20 height 10
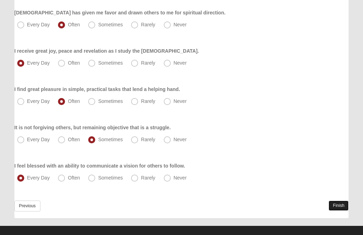
scroll to position [512, 0]
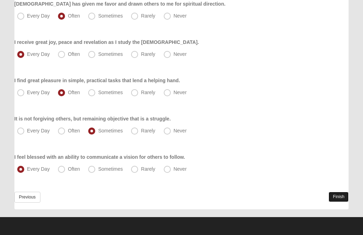
click at [336, 197] on link "Finish" at bounding box center [339, 197] width 20 height 10
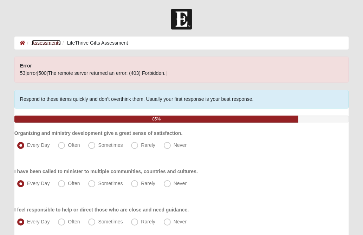
click at [53, 44] on link "Assessments" at bounding box center [46, 43] width 29 height 6
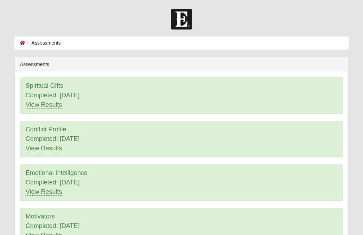
click at [358, 111] on form "Hello Priscilla My Account Log Out Assessments Assessments Error" at bounding box center [181, 189] width 363 height 361
click at [24, 42] on icon at bounding box center [23, 42] width 6 height 5
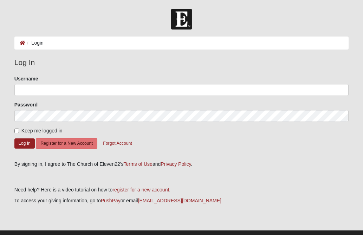
click at [340, 24] on div at bounding box center [181, 19] width 363 height 21
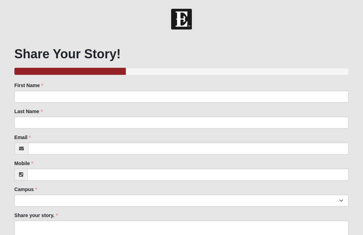
click at [218, 46] on h1 "Share Your Story!" at bounding box center [181, 53] width 334 height 15
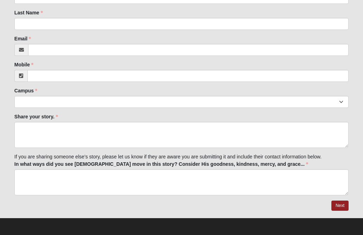
scroll to position [100, 0]
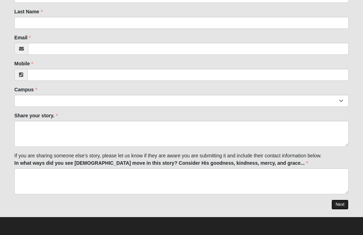
click at [340, 201] on link "Next" at bounding box center [339, 205] width 17 height 10
